Goal: Information Seeking & Learning: Learn about a topic

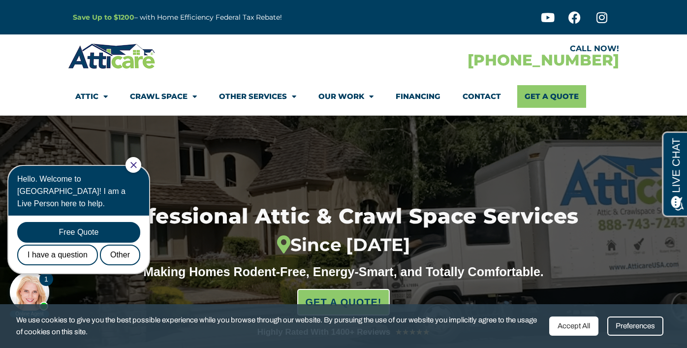
click at [136, 166] on icon "Close Chat" at bounding box center [133, 165] width 6 height 6
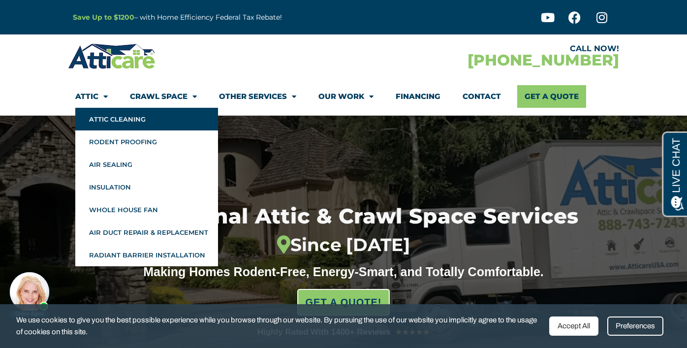
click at [105, 117] on link "Attic Cleaning" at bounding box center [146, 119] width 143 height 23
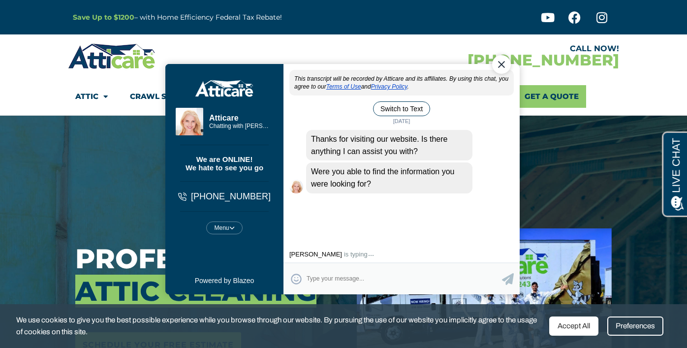
click at [501, 62] on div "Close Chat" at bounding box center [501, 64] width 19 height 19
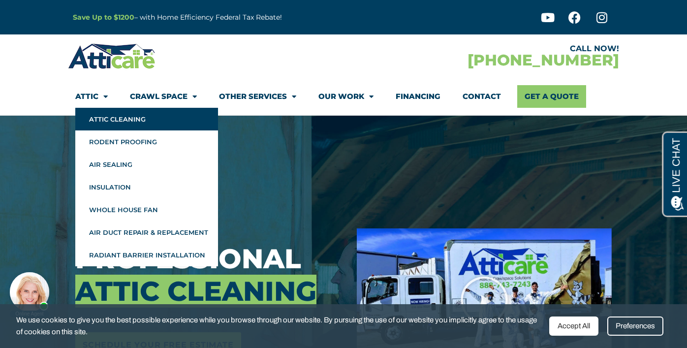
click at [108, 118] on link "Attic Cleaning" at bounding box center [146, 119] width 143 height 23
